Goal: Navigation & Orientation: Find specific page/section

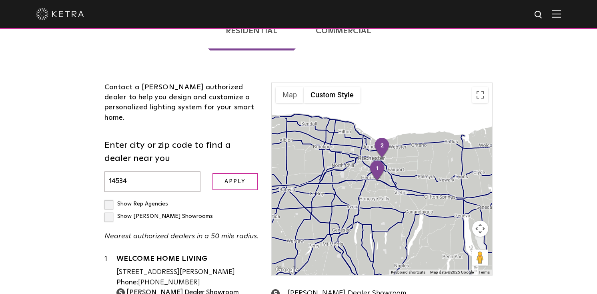
scroll to position [204, 0]
drag, startPoint x: 129, startPoint y: 145, endPoint x: 108, endPoint y: 145, distance: 20.0
click at [108, 171] on input "14534" at bounding box center [152, 181] width 96 height 20
paste input "5989"
type input "5989"
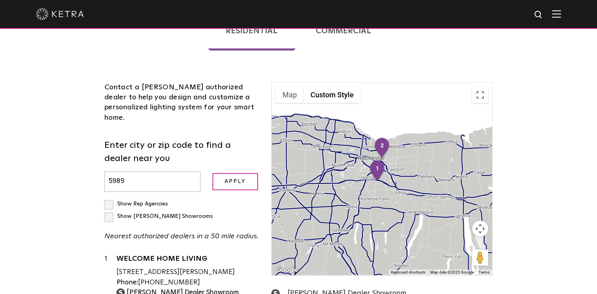
click at [213, 173] on input "Apply" at bounding box center [236, 181] width 46 height 17
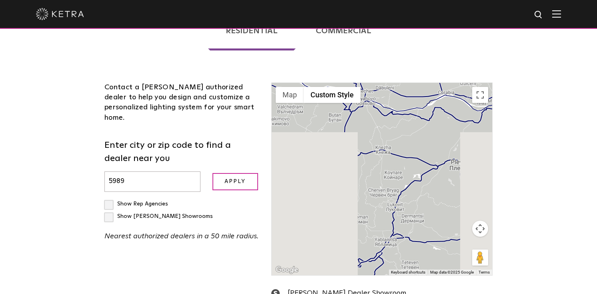
click at [185, 213] on label "Show [PERSON_NAME] Showrooms" at bounding box center [158, 216] width 108 height 6
click at [110, 198] on input "Show [PERSON_NAME] Showrooms" at bounding box center [106, 200] width 5 height 5
checkbox input "true"
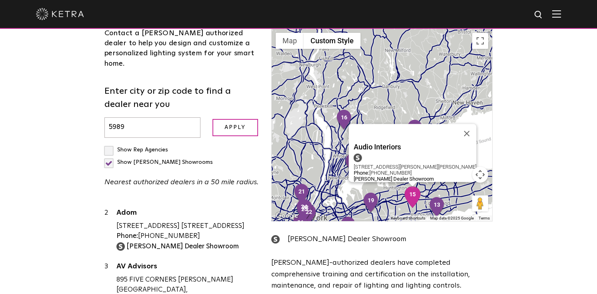
scroll to position [0, 0]
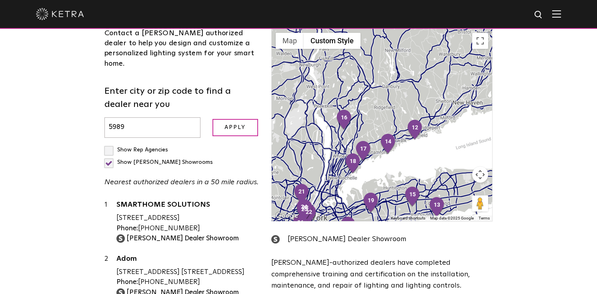
drag, startPoint x: 127, startPoint y: 90, endPoint x: 108, endPoint y: 89, distance: 19.3
click at [108, 117] on input "5989" at bounding box center [152, 127] width 96 height 20
click at [235, 85] on form "Enter city or zip code to find a dealer near you layered light Apply" at bounding box center [181, 111] width 155 height 53
click at [234, 119] on input "Apply" at bounding box center [236, 127] width 46 height 17
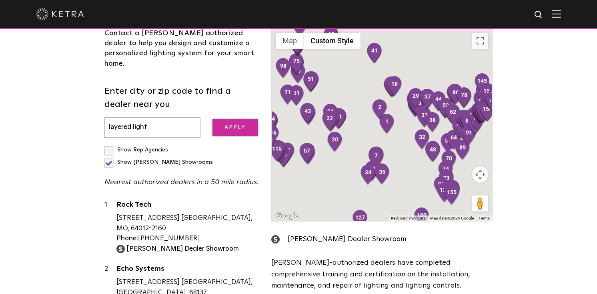
click at [234, 119] on input "Apply" at bounding box center [236, 127] width 46 height 17
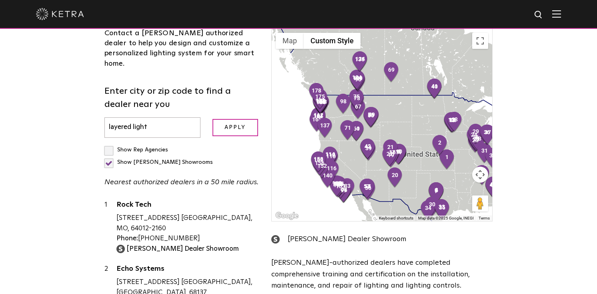
click at [141, 117] on input "layered light" at bounding box center [152, 127] width 96 height 20
click at [146, 117] on input "layered light" at bounding box center [152, 127] width 96 height 20
click at [213, 119] on input "Apply" at bounding box center [236, 127] width 46 height 17
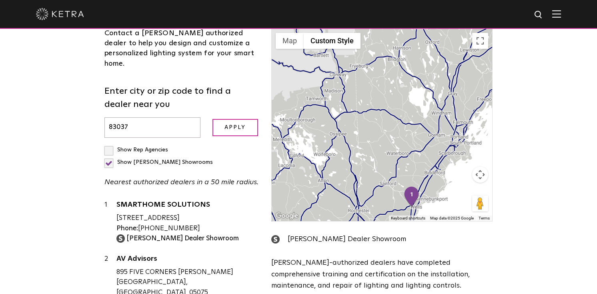
drag, startPoint x: 128, startPoint y: 87, endPoint x: 118, endPoint y: 87, distance: 10.0
click at [118, 117] on input "83037" at bounding box center [152, 127] width 96 height 20
click at [213, 119] on input "Apply" at bounding box center [236, 127] width 46 height 17
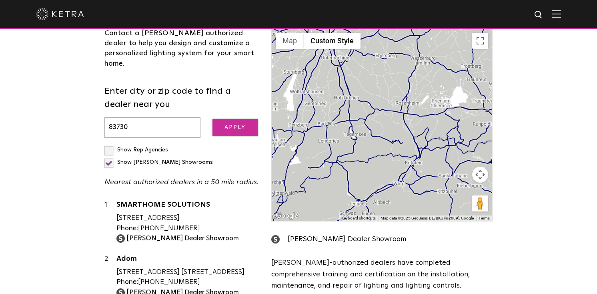
click at [246, 119] on input "Apply" at bounding box center [236, 127] width 46 height 17
click at [135, 117] on input "83730" at bounding box center [152, 127] width 96 height 20
type input "83703"
click at [213, 119] on input "Apply" at bounding box center [236, 127] width 46 height 17
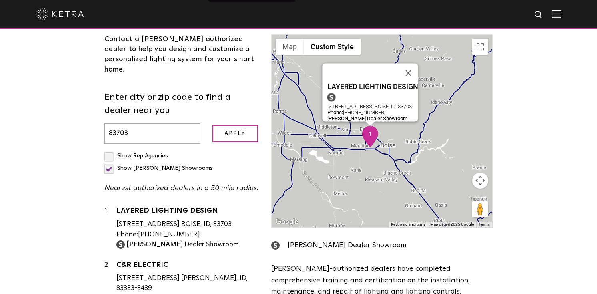
scroll to position [250, 0]
